Goal: Obtain resource: Download file/media

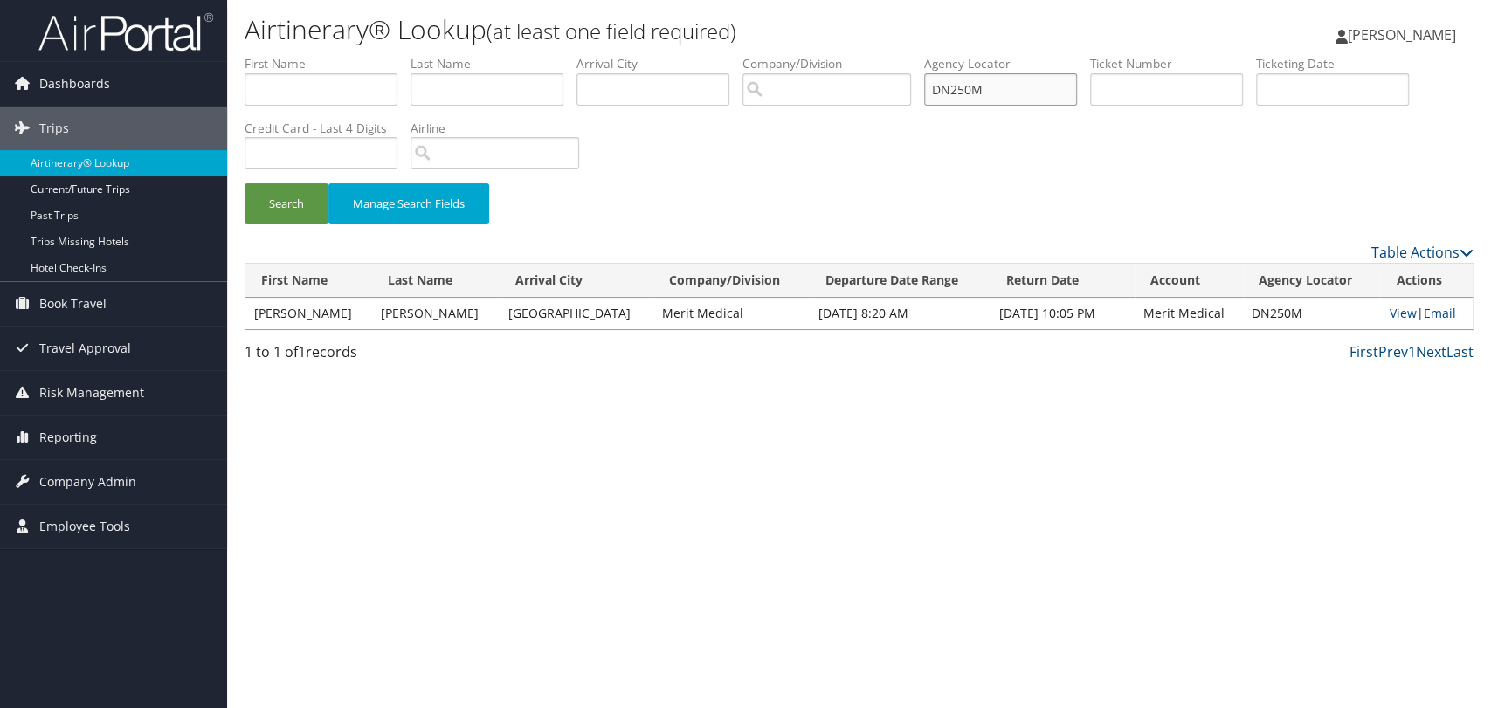
click at [992, 88] on input "DN250M" at bounding box center [1000, 89] width 153 height 32
paste input "HXG"
click at [245, 183] on button "Search" at bounding box center [287, 203] width 84 height 41
click at [1387, 314] on link "View" at bounding box center [1400, 313] width 27 height 17
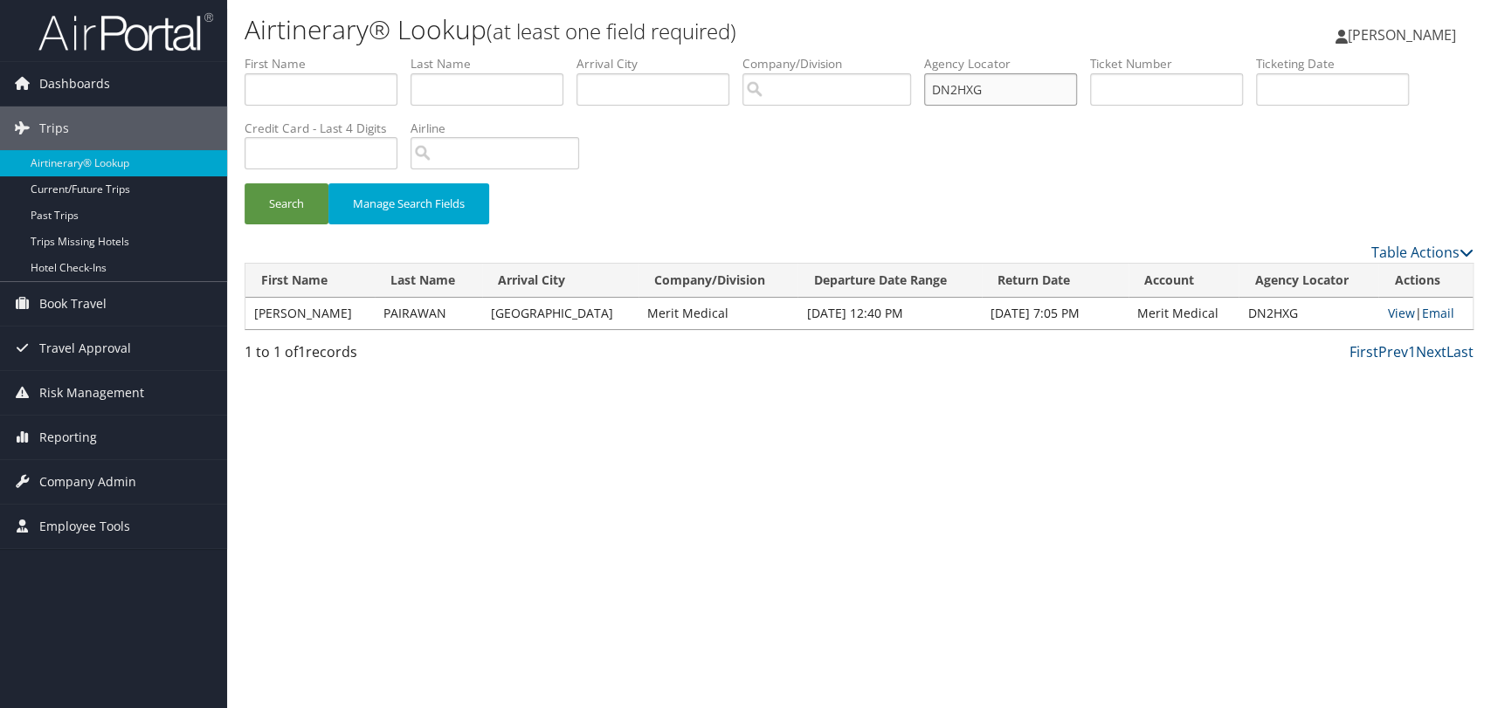
click at [991, 94] on input "DN2HXG" at bounding box center [1000, 89] width 153 height 32
paste input "DT8"
type input "DN2DT8"
click at [245, 183] on button "Search" at bounding box center [287, 203] width 84 height 41
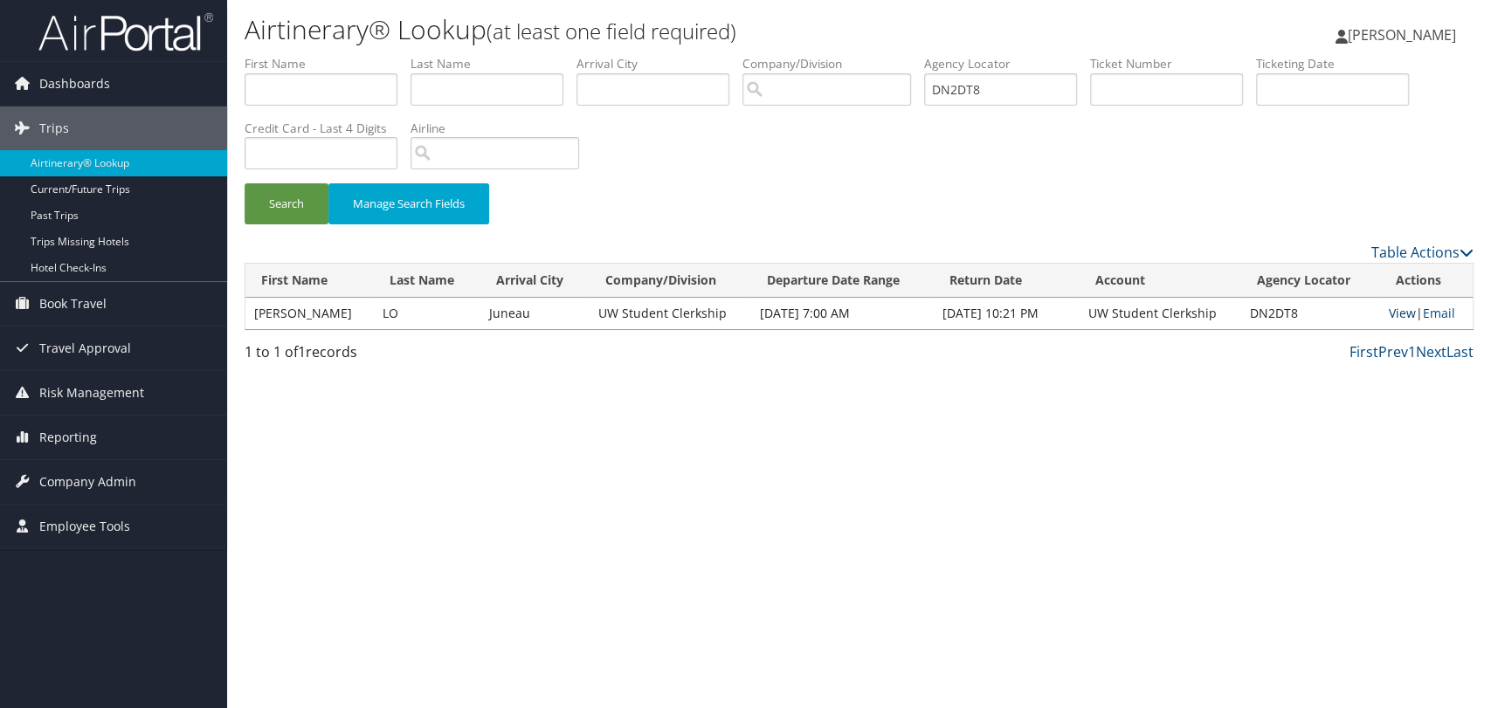
click at [1392, 310] on link "View" at bounding box center [1401, 313] width 27 height 17
click at [84, 482] on span "Company Admin" at bounding box center [87, 482] width 97 height 44
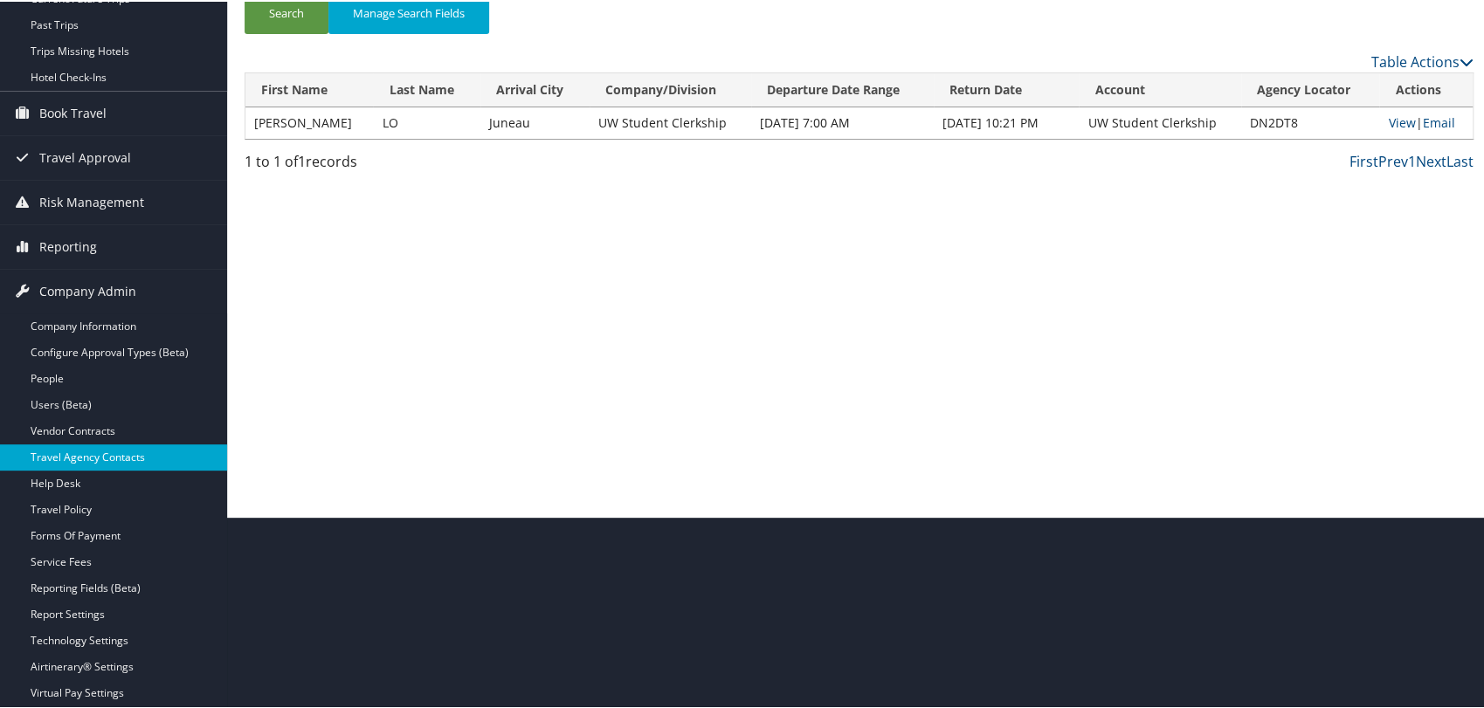
scroll to position [194, 0]
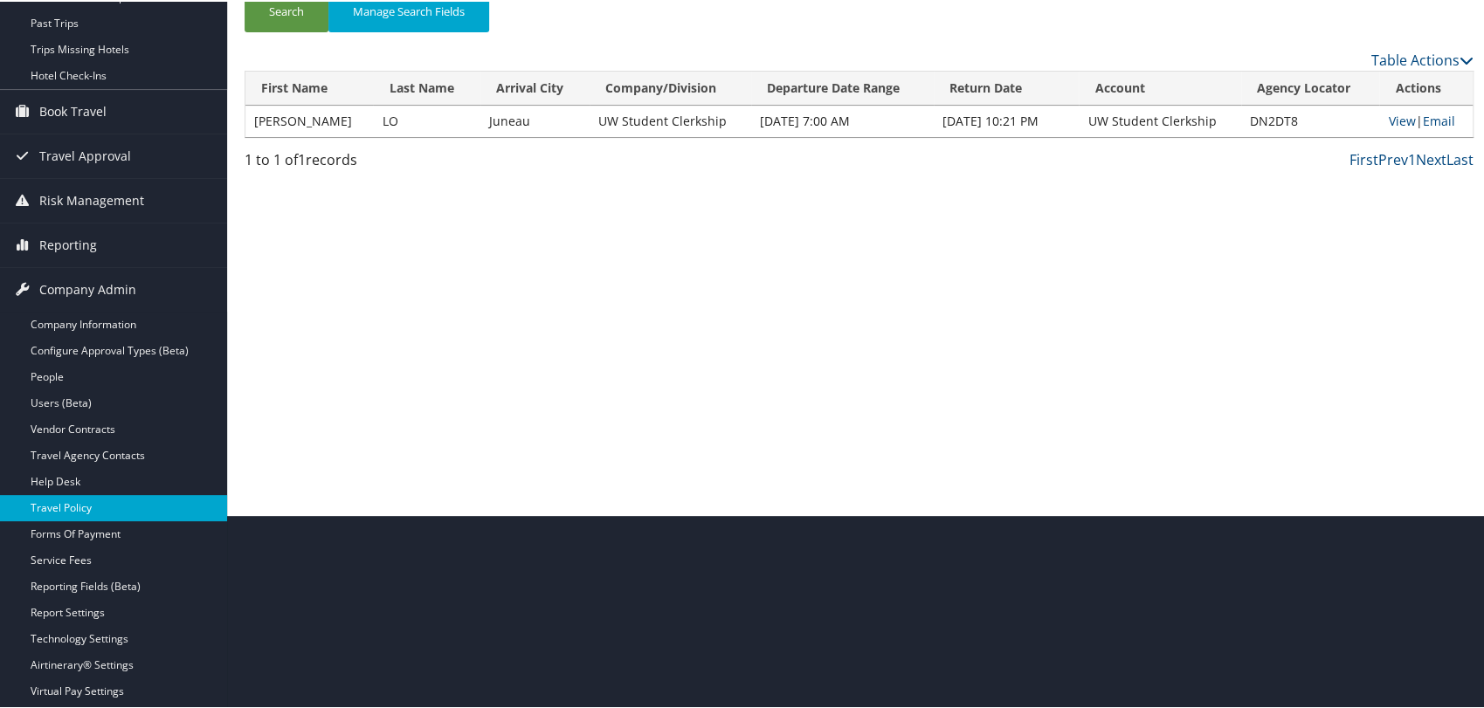
click at [79, 508] on link "Travel Policy" at bounding box center [113, 507] width 227 height 26
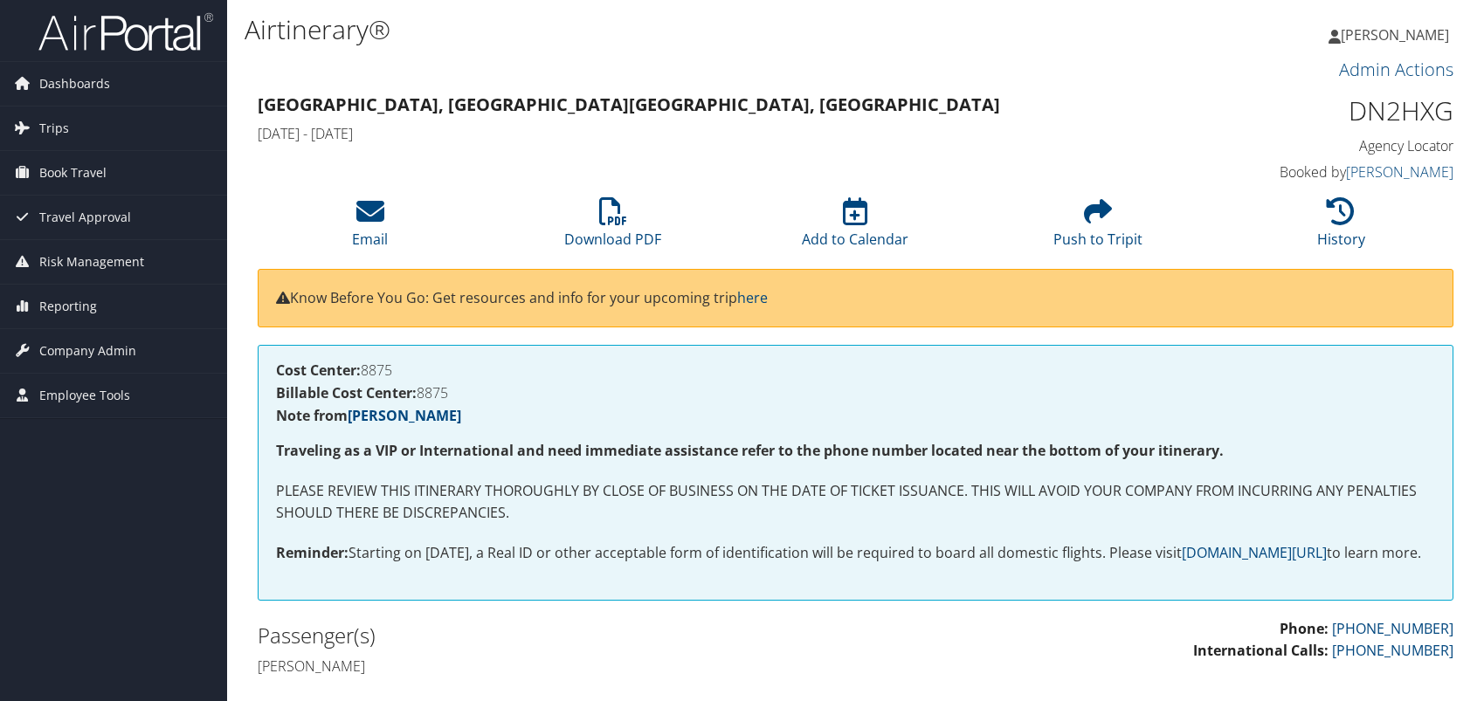
scroll to position [194, 0]
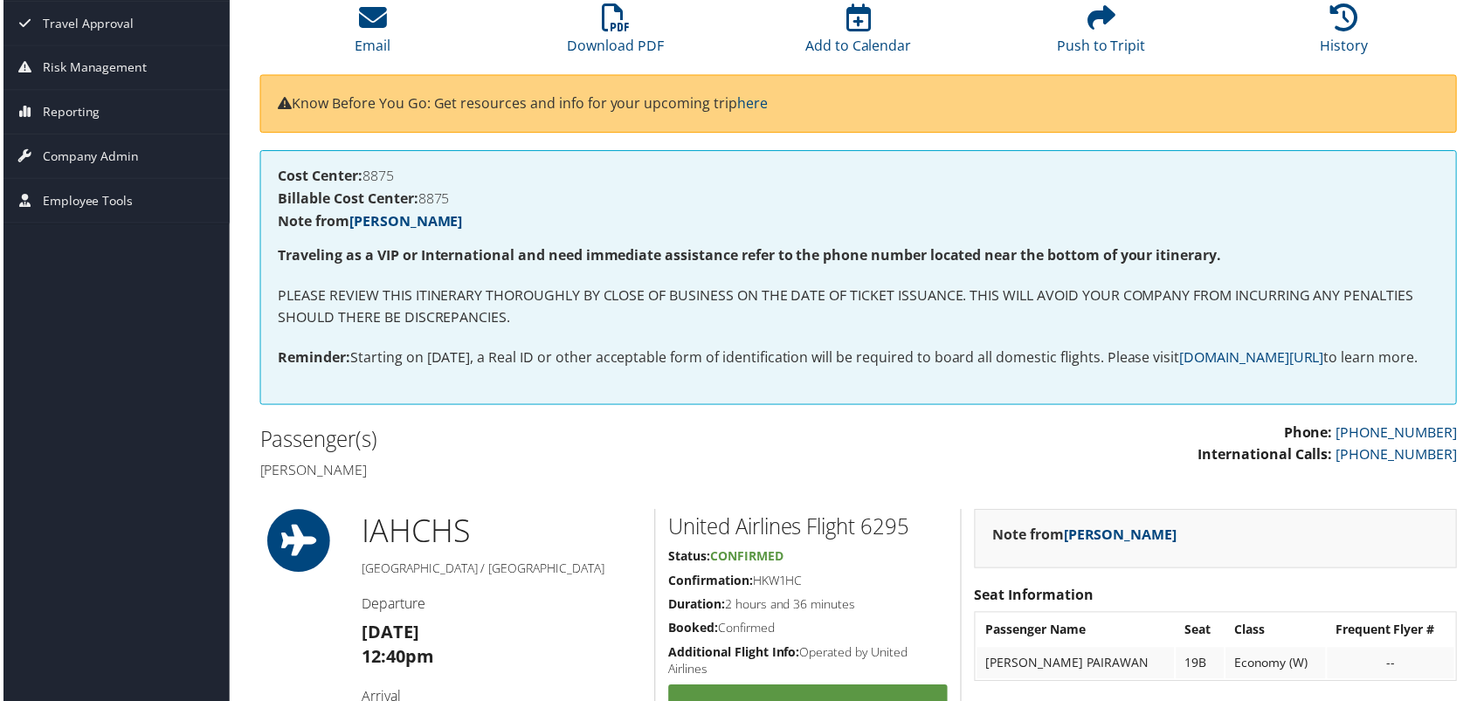
drag, startPoint x: 415, startPoint y: 490, endPoint x: 259, endPoint y: 493, distance: 156.4
click at [259, 482] on h4 "Seyed saeed Pairawan" at bounding box center [552, 472] width 589 height 19
copy h4 "Seyed saeed Pairawan"
click at [582, 30] on li "Download PDF" at bounding box center [615, 30] width 244 height 71
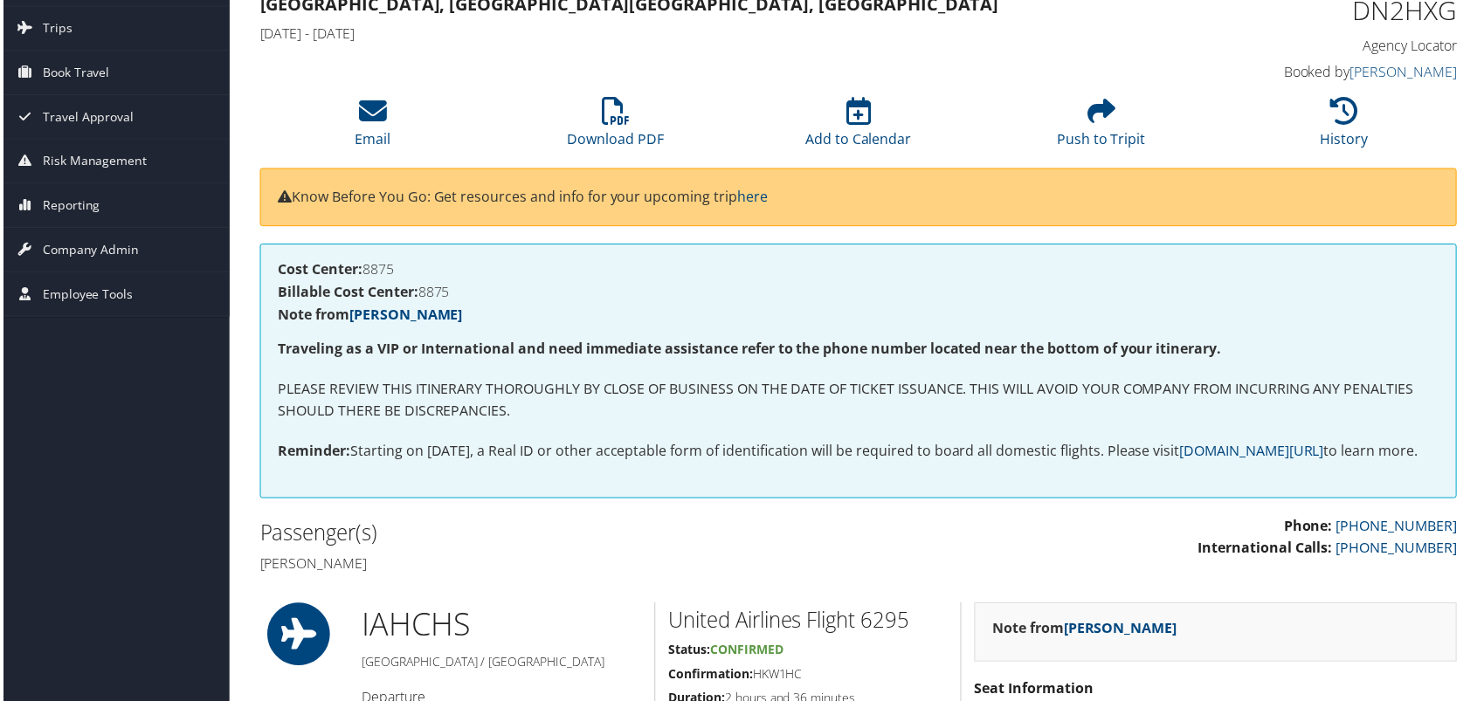
scroll to position [97, 0]
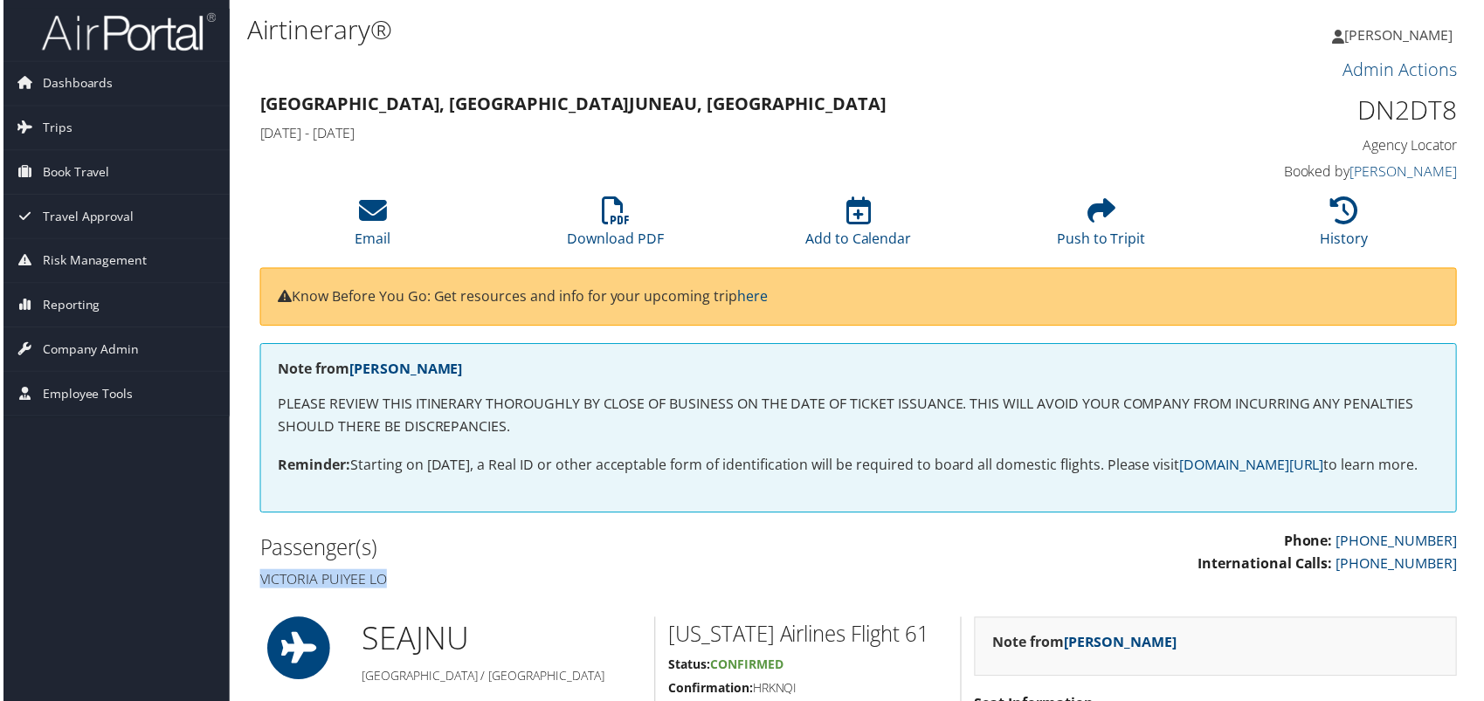
click at [260, 591] on h4 "Victoria puiyee Lo" at bounding box center [552, 581] width 589 height 19
copy h4 "Victoria puiyee Lo"
click at [625, 226] on li "Download PDF" at bounding box center [615, 224] width 244 height 71
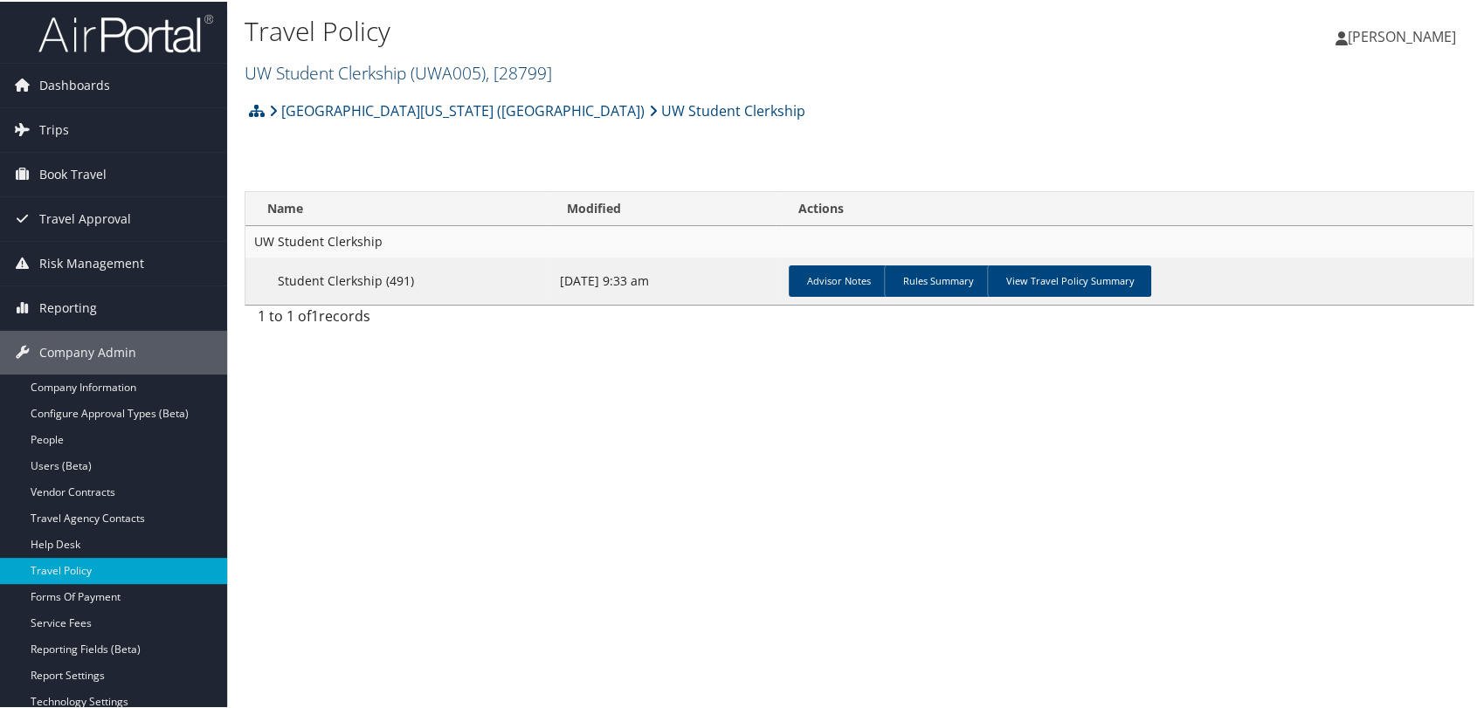
click at [333, 79] on link "UW Student Clerkship ( UWA005 ) , [ 28799 ]" at bounding box center [398, 71] width 307 height 24
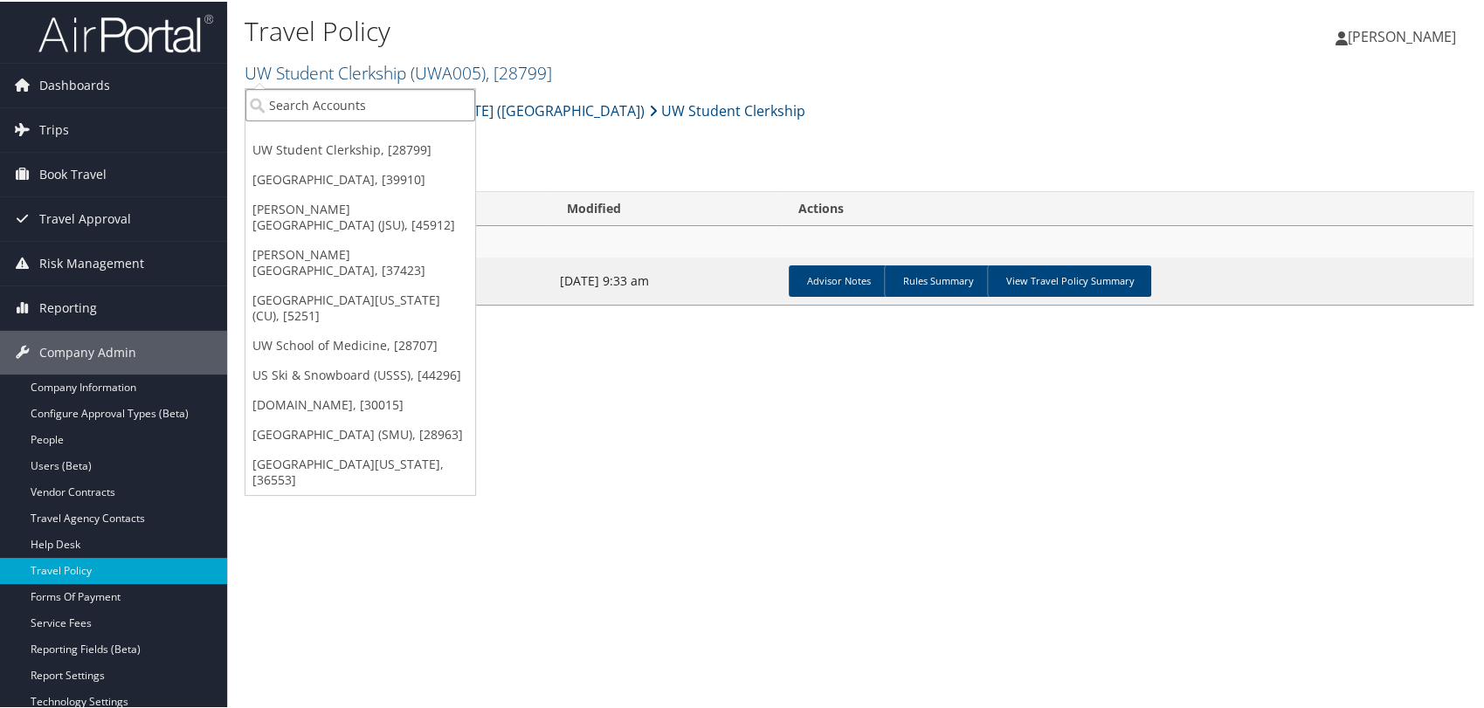
click at [339, 99] on input "search" at bounding box center [360, 103] width 230 height 32
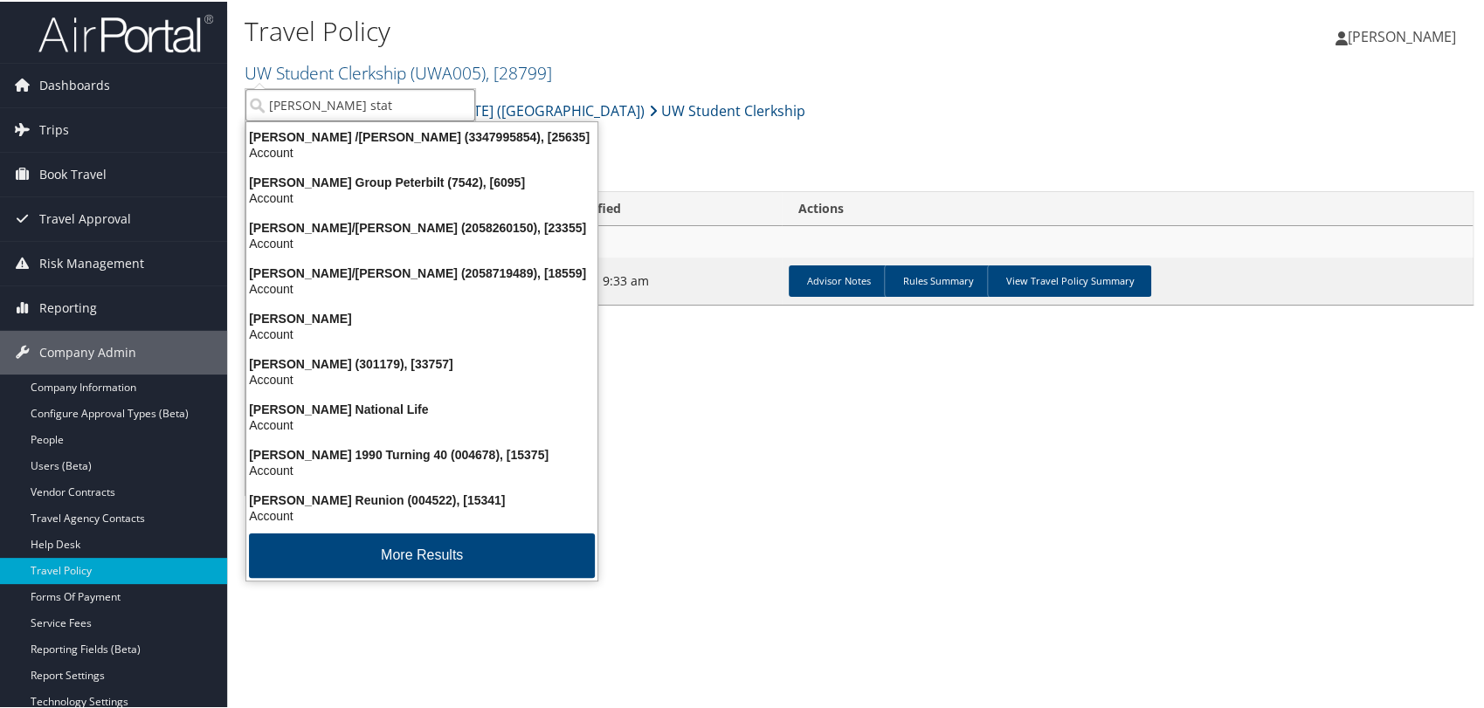
type input "[PERSON_NAME] state"
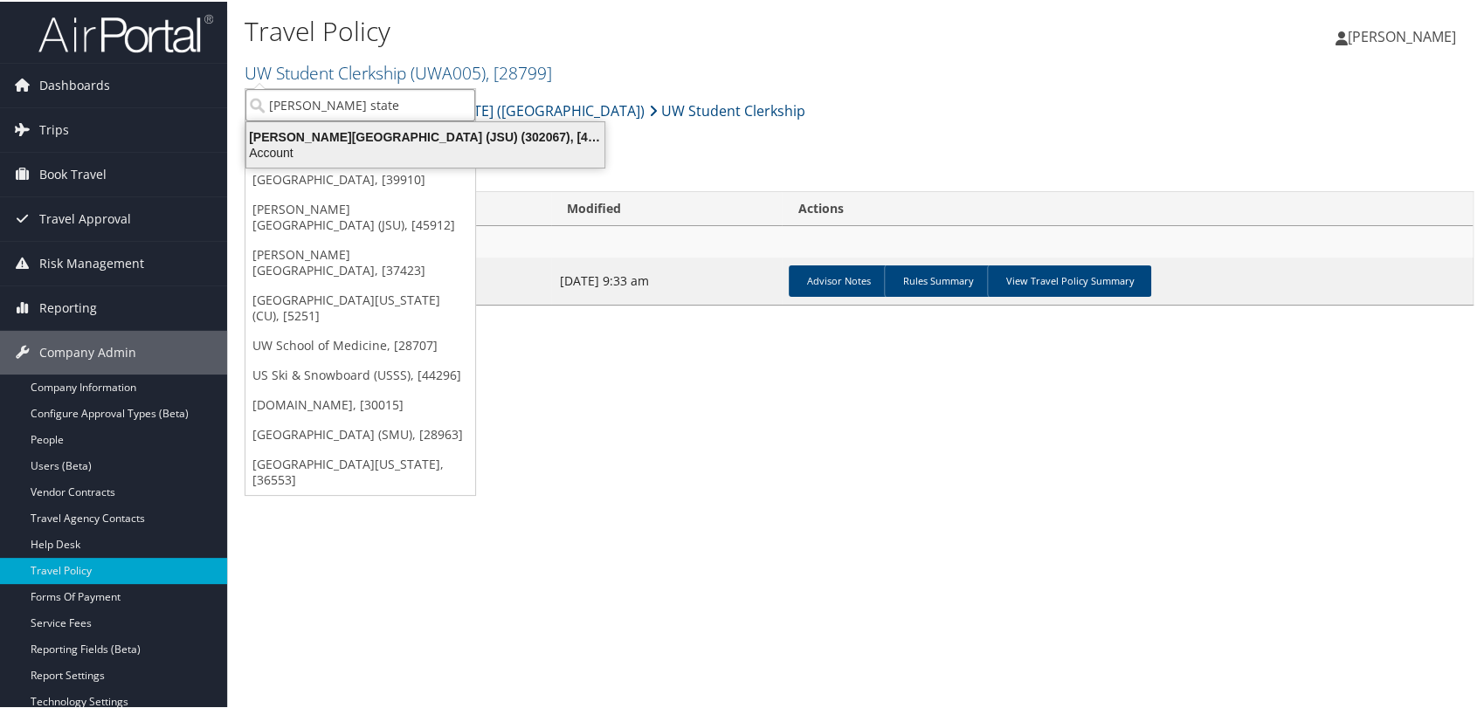
click at [310, 128] on div "[PERSON_NAME][GEOGRAPHIC_DATA] (JSU) (302067), [45912]" at bounding box center [425, 136] width 379 height 16
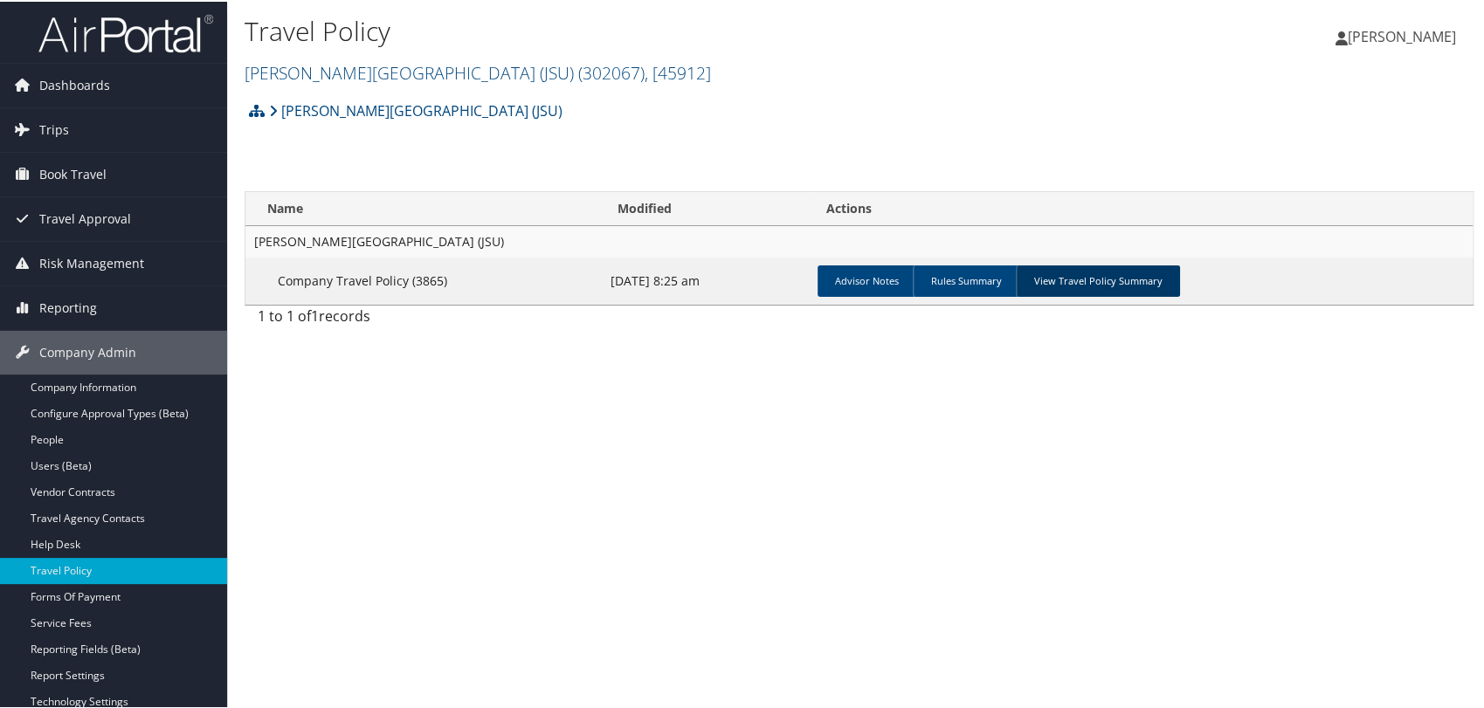
click at [1073, 278] on link "View Travel Policy Summary" at bounding box center [1098, 279] width 164 height 31
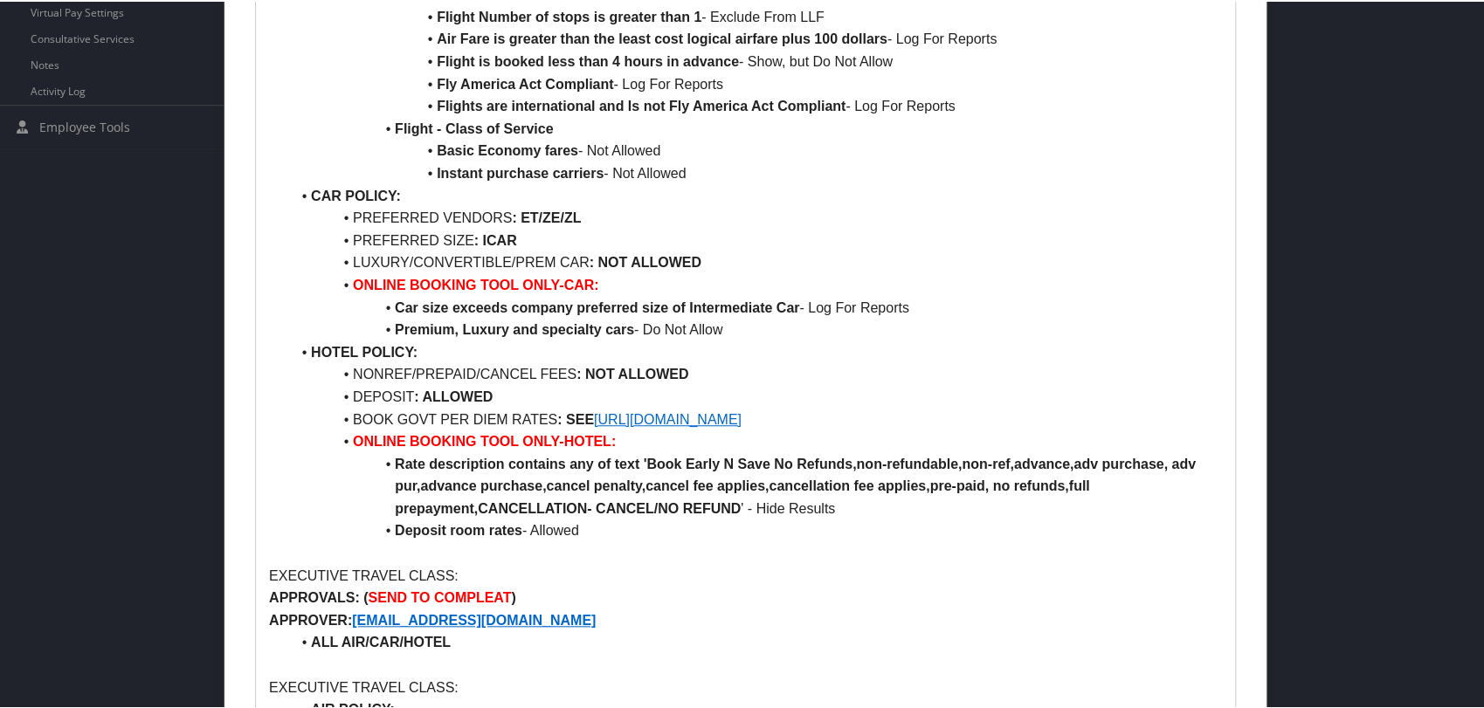
scroll to position [776, 0]
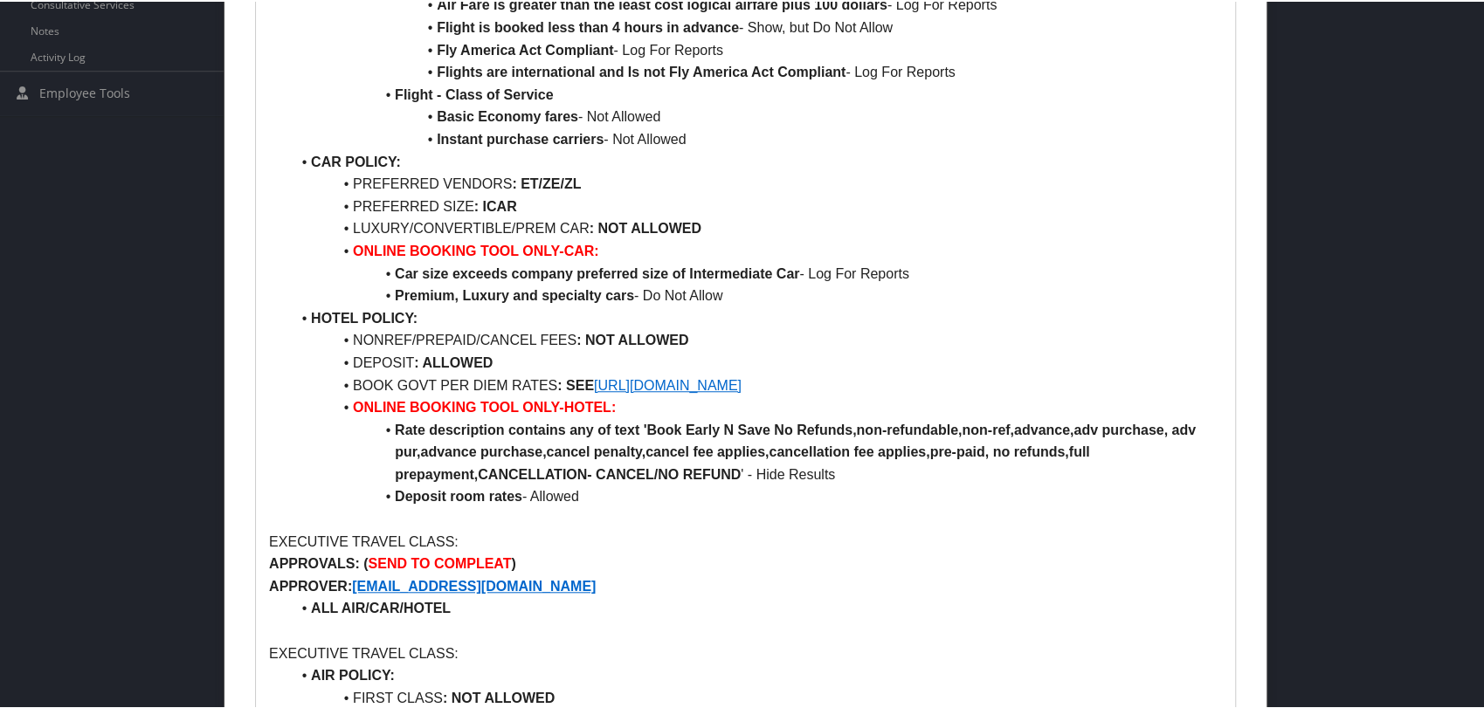
click at [669, 386] on link "https://www.gsa.gov/travel/plan-book/per-diem-rates" at bounding box center [668, 384] width 148 height 15
